Goal: Information Seeking & Learning: Check status

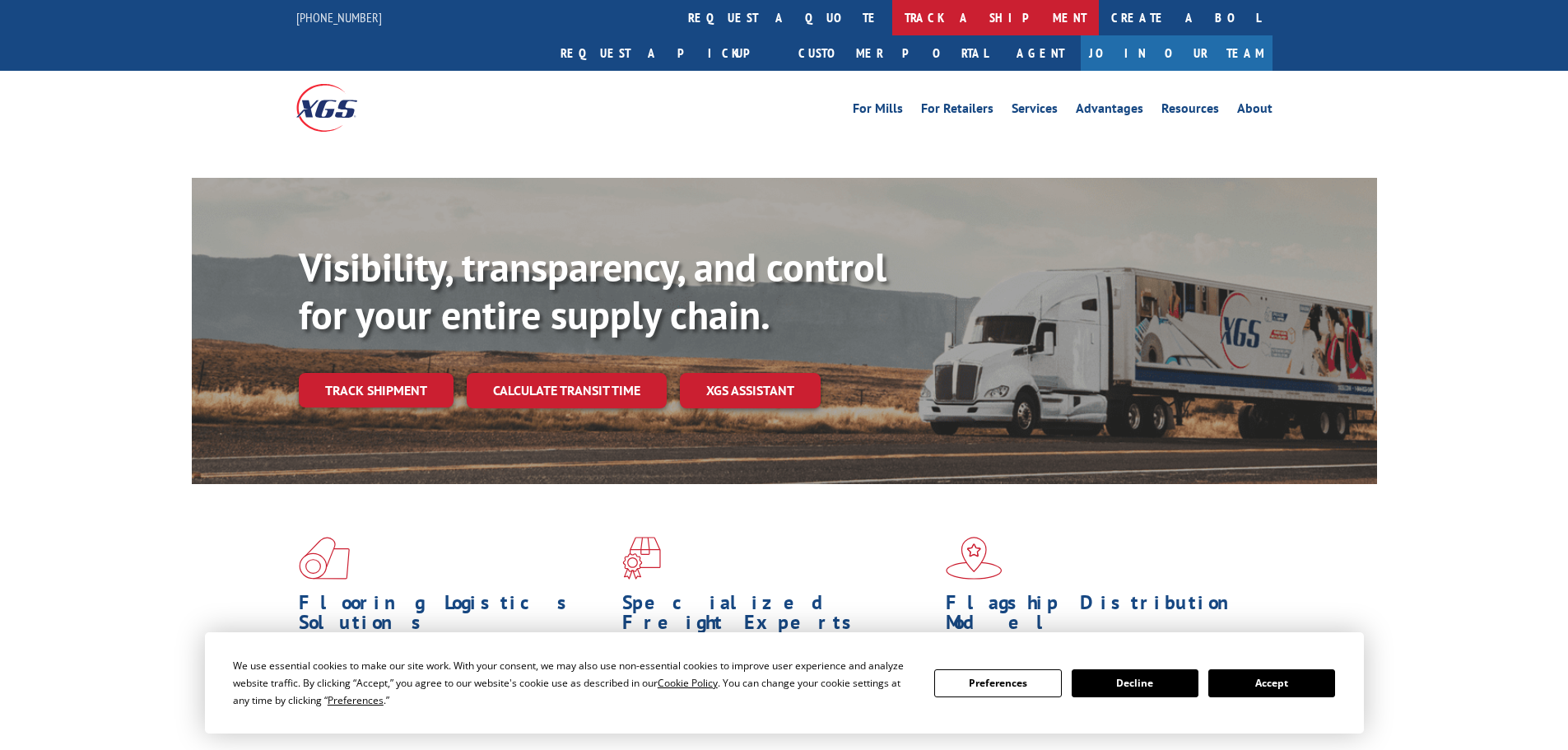
click at [892, 12] on link "track a shipment" at bounding box center [995, 18] width 207 height 35
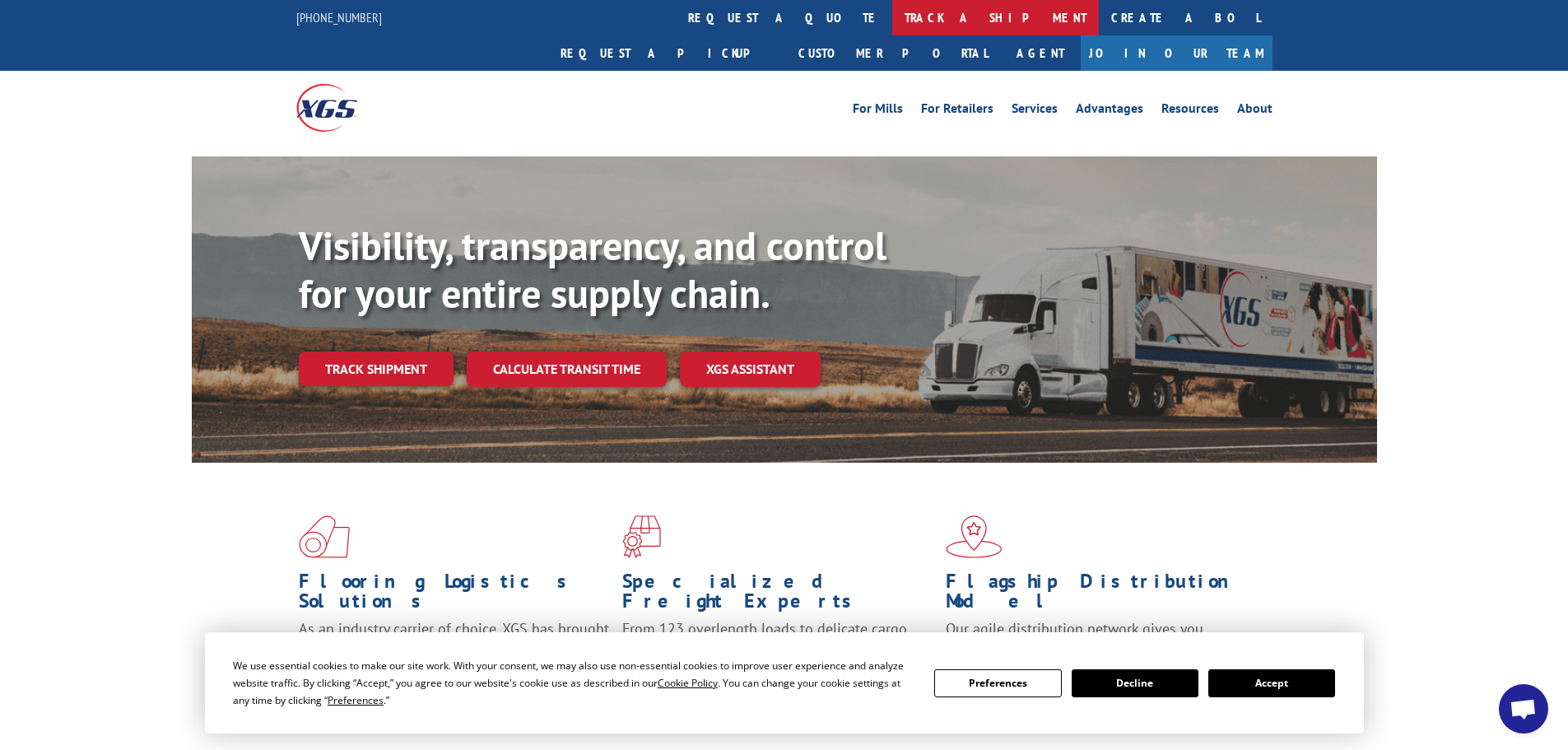
click at [892, 17] on link "track a shipment" at bounding box center [995, 18] width 207 height 35
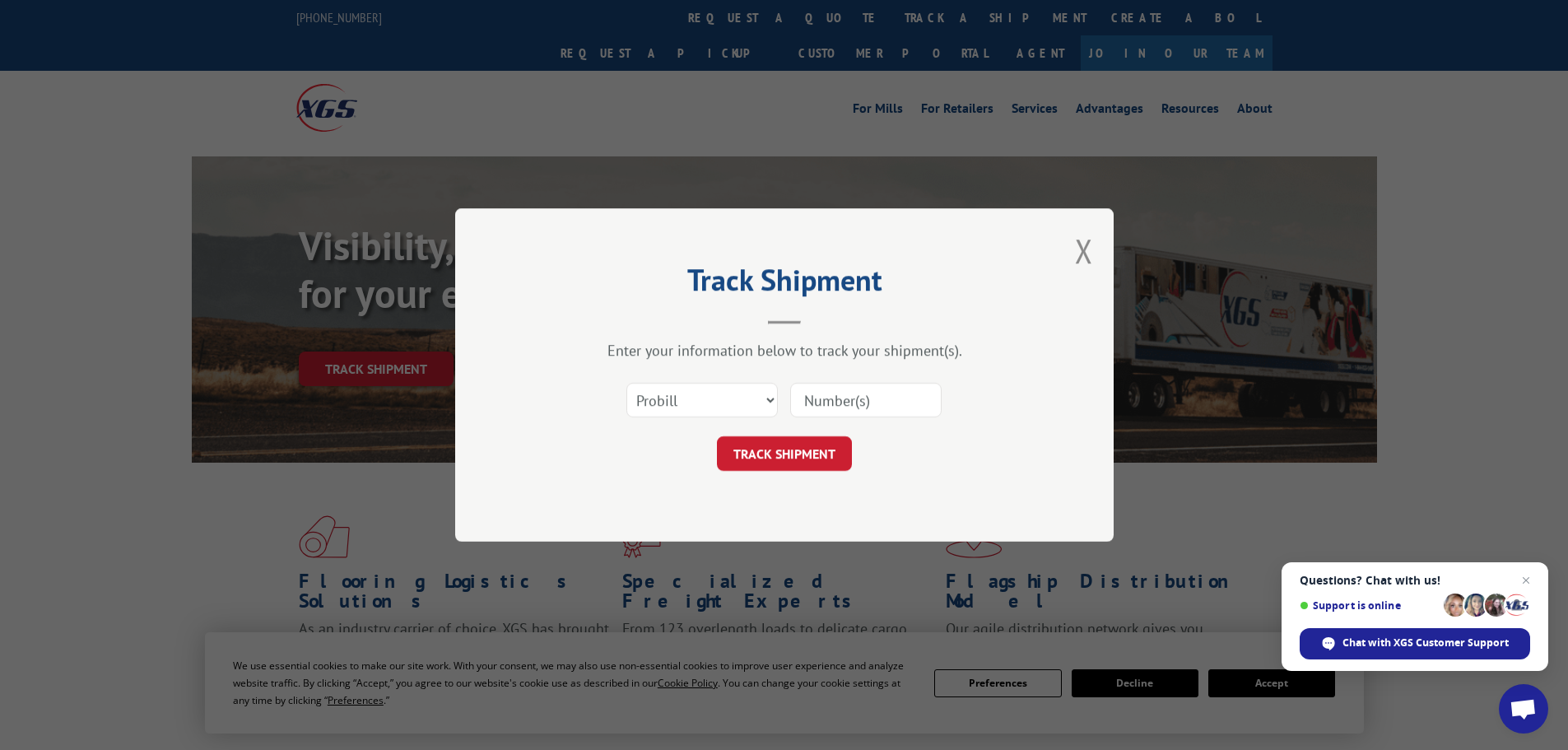
click at [823, 397] on input at bounding box center [865, 399] width 151 height 34
paste input "17477959"
type input "17477959"
click at [806, 446] on button "TRACK SHIPMENT" at bounding box center [784, 453] width 135 height 34
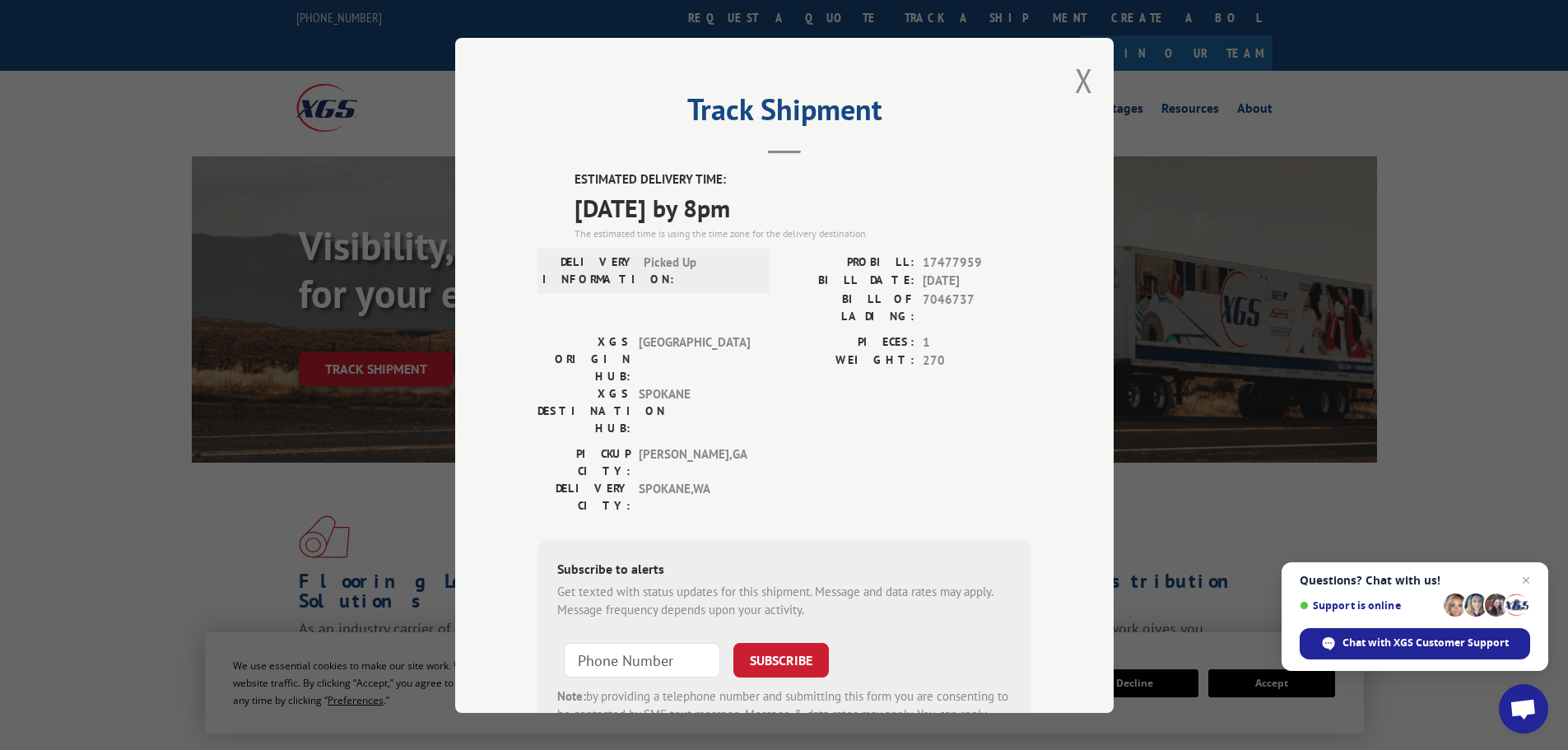
drag, startPoint x: 565, startPoint y: 178, endPoint x: 780, endPoint y: 215, distance: 218.2
click at [785, 214] on div "ESTIMATED DELIVERY TIME: [DATE] by 8pm The estimated time is using the time zon…" at bounding box center [784, 466] width 493 height 592
copy div "ESTIMATED DELIVERY TIME: [DATE] by 8pm"
click at [1079, 82] on button "Close modal" at bounding box center [1083, 80] width 18 height 44
